Goal: Navigation & Orientation: Find specific page/section

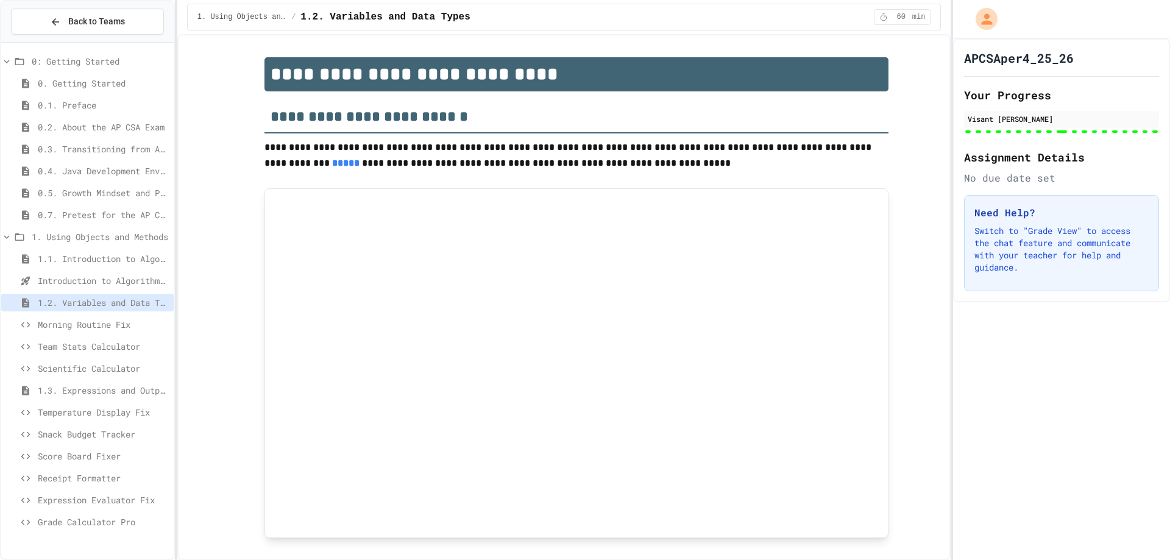
click at [93, 524] on span "Grade Calculator Pro" at bounding box center [103, 521] width 131 height 13
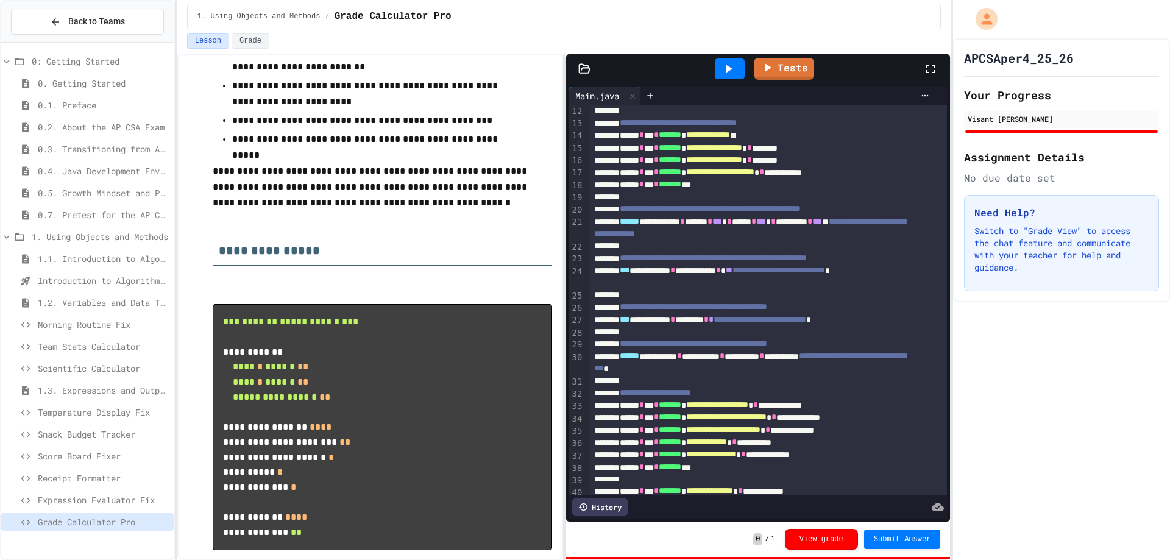
scroll to position [269, 0]
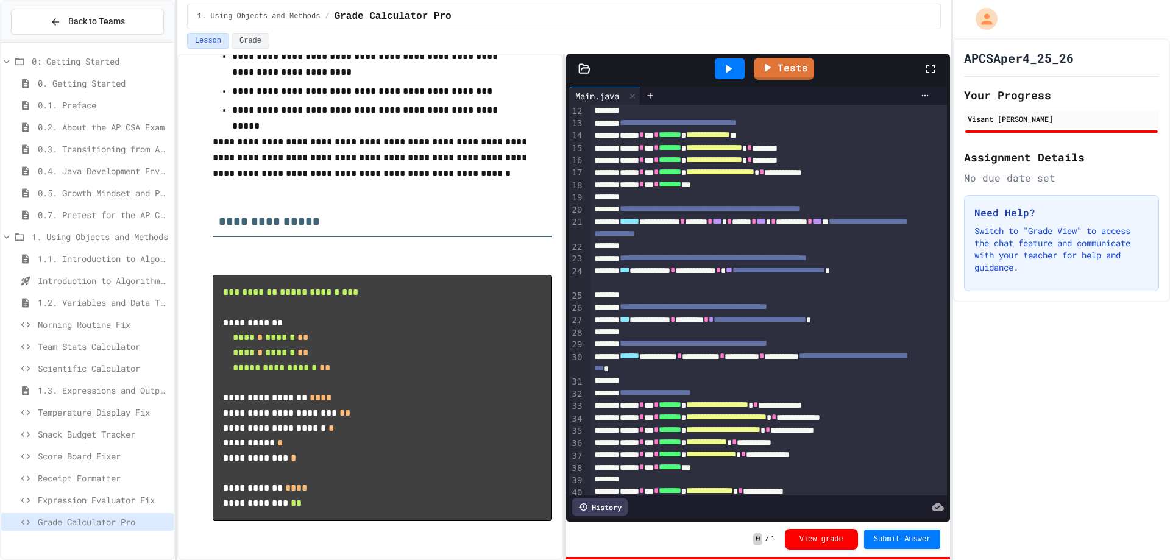
click at [74, 456] on span "Score Board Fixer" at bounding box center [103, 456] width 131 height 13
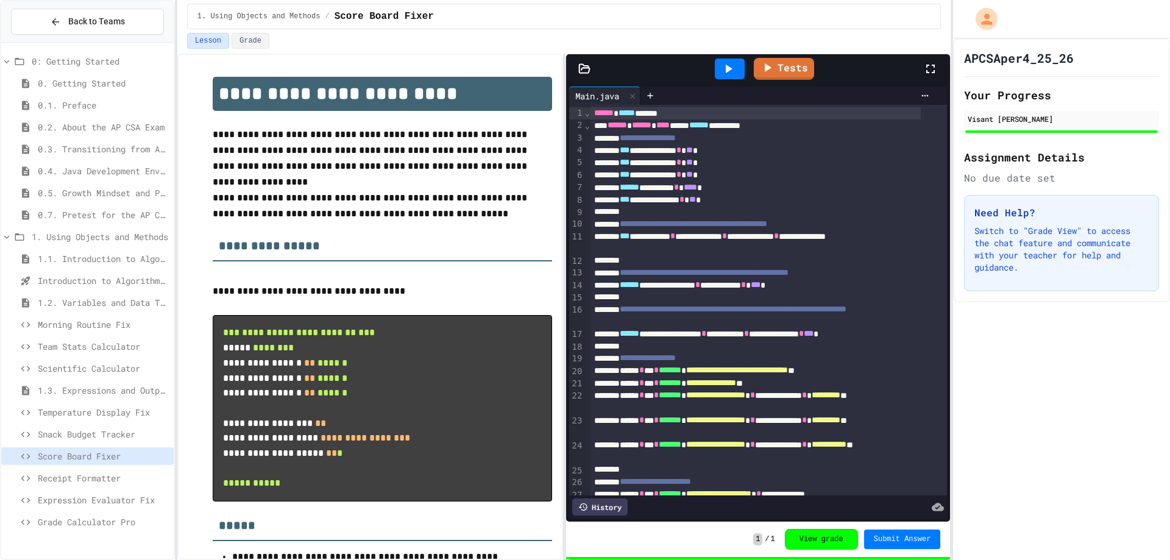
click at [77, 476] on span "Receipt Formatter" at bounding box center [103, 478] width 131 height 13
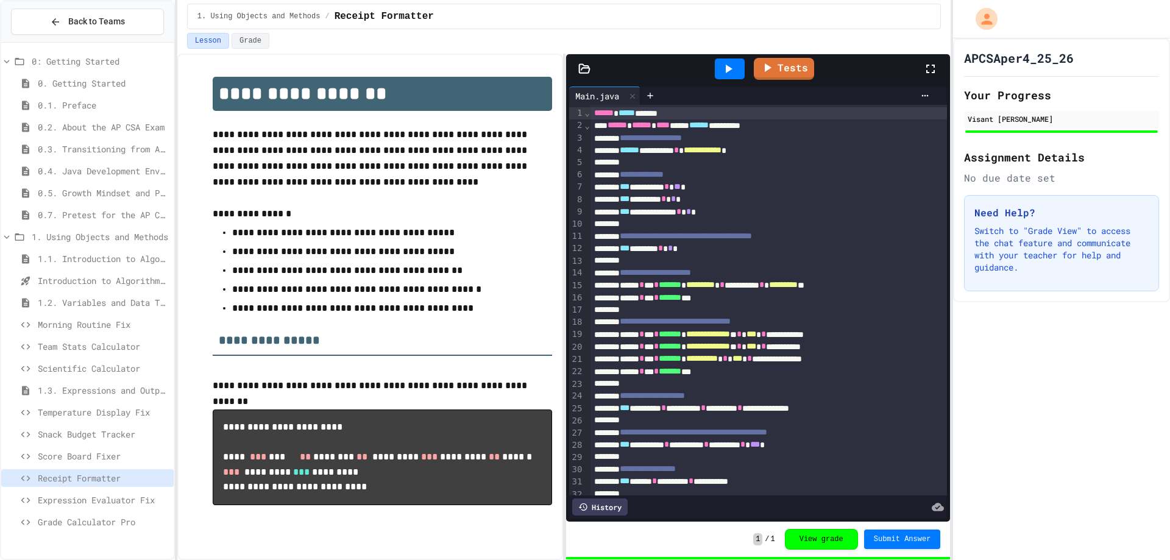
click at [77, 492] on div "Expression Evaluator Fix" at bounding box center [87, 500] width 172 height 18
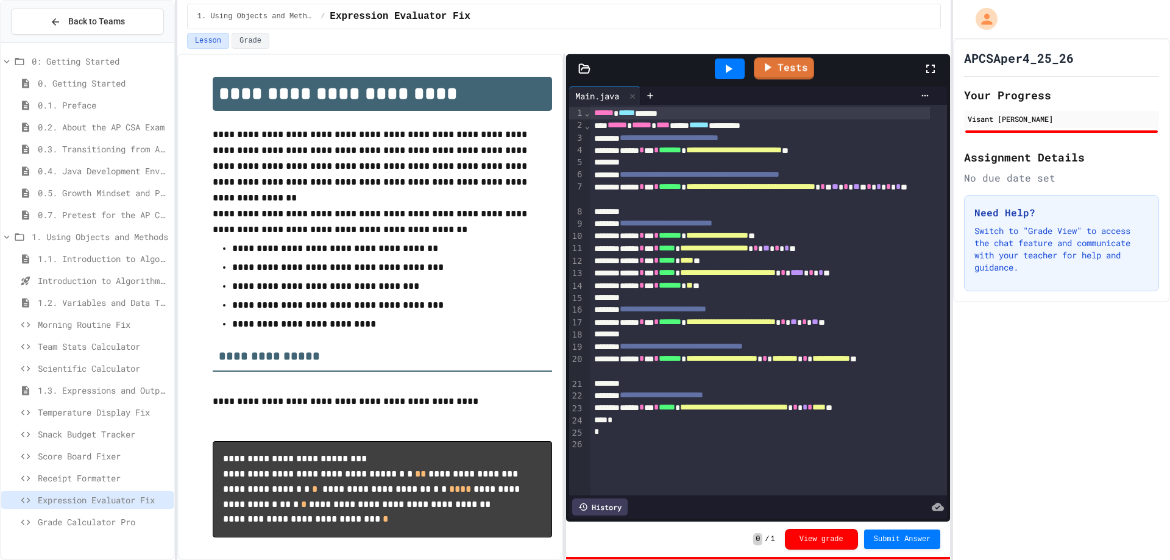
click at [732, 67] on icon at bounding box center [728, 69] width 15 height 15
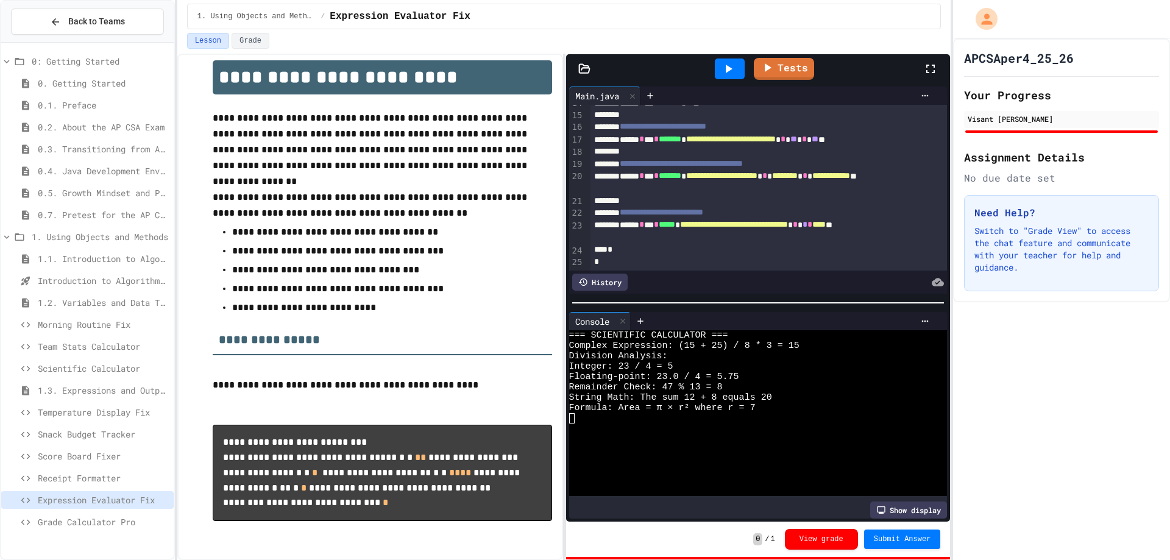
scroll to position [65, 0]
click at [523, 172] on div "**********" at bounding box center [382, 298] width 339 height 476
